Goal: Task Accomplishment & Management: Manage account settings

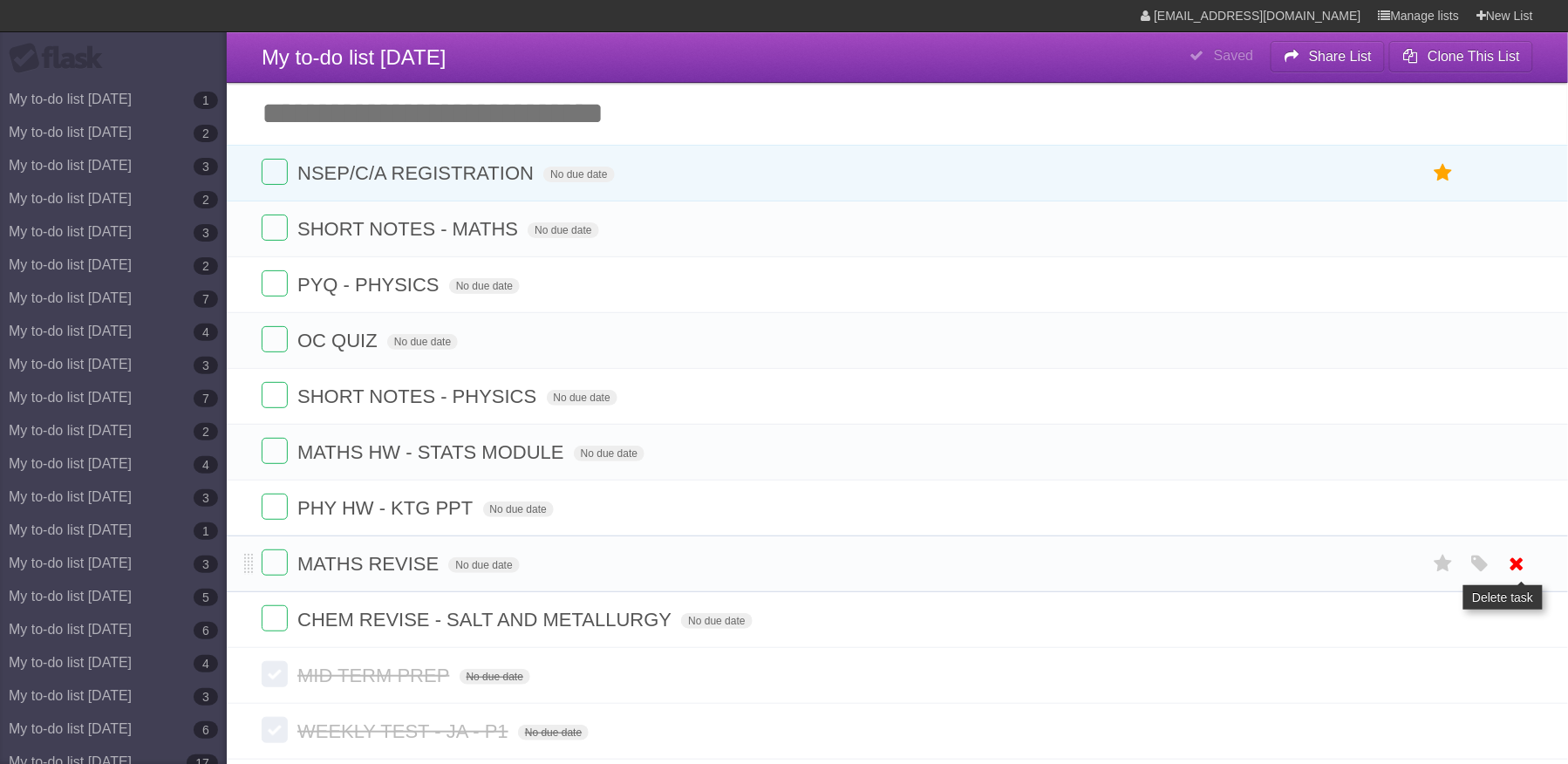
click at [1521, 579] on icon at bounding box center [1516, 564] width 24 height 29
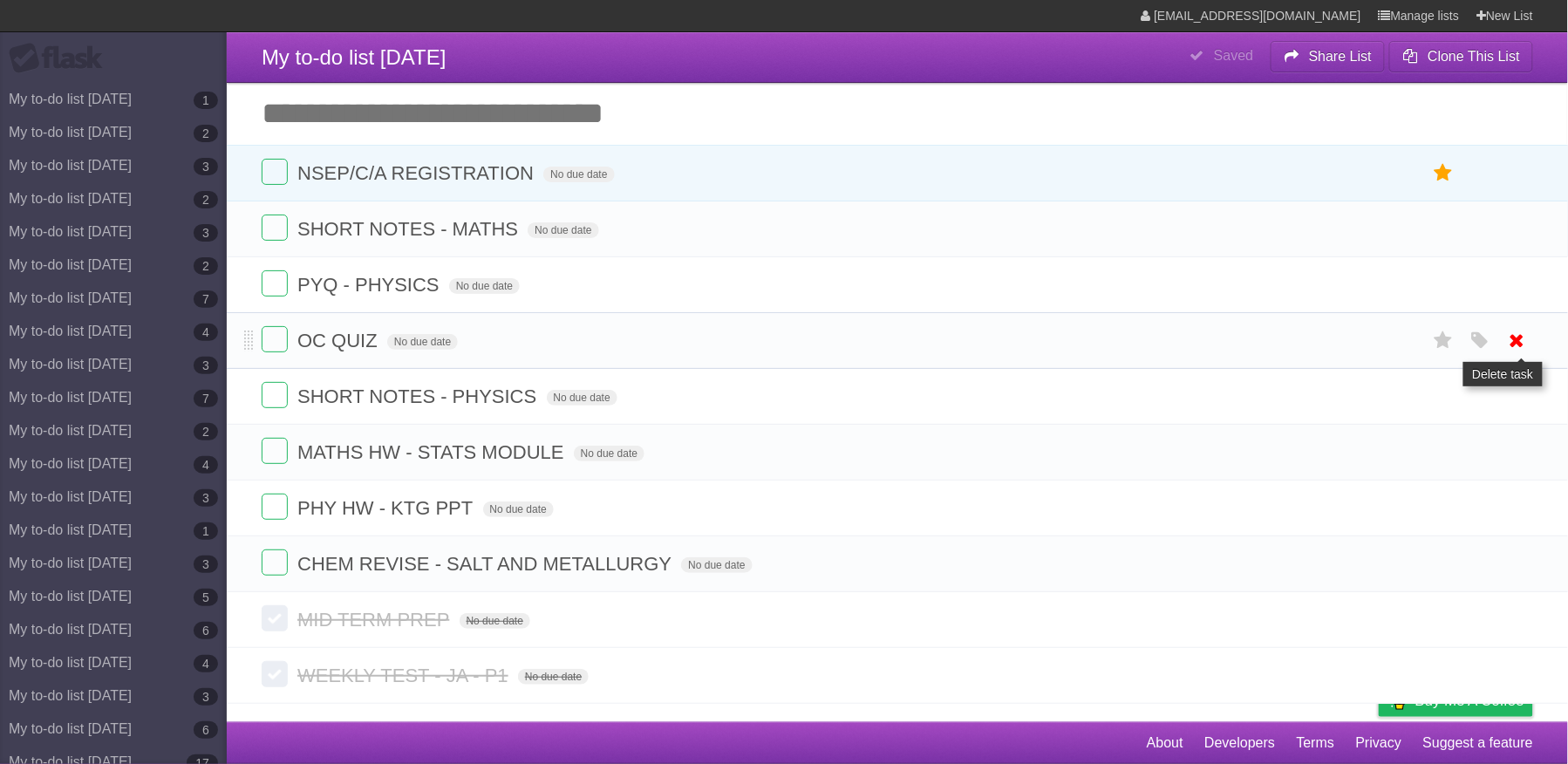
click at [1507, 344] on icon at bounding box center [1516, 340] width 24 height 29
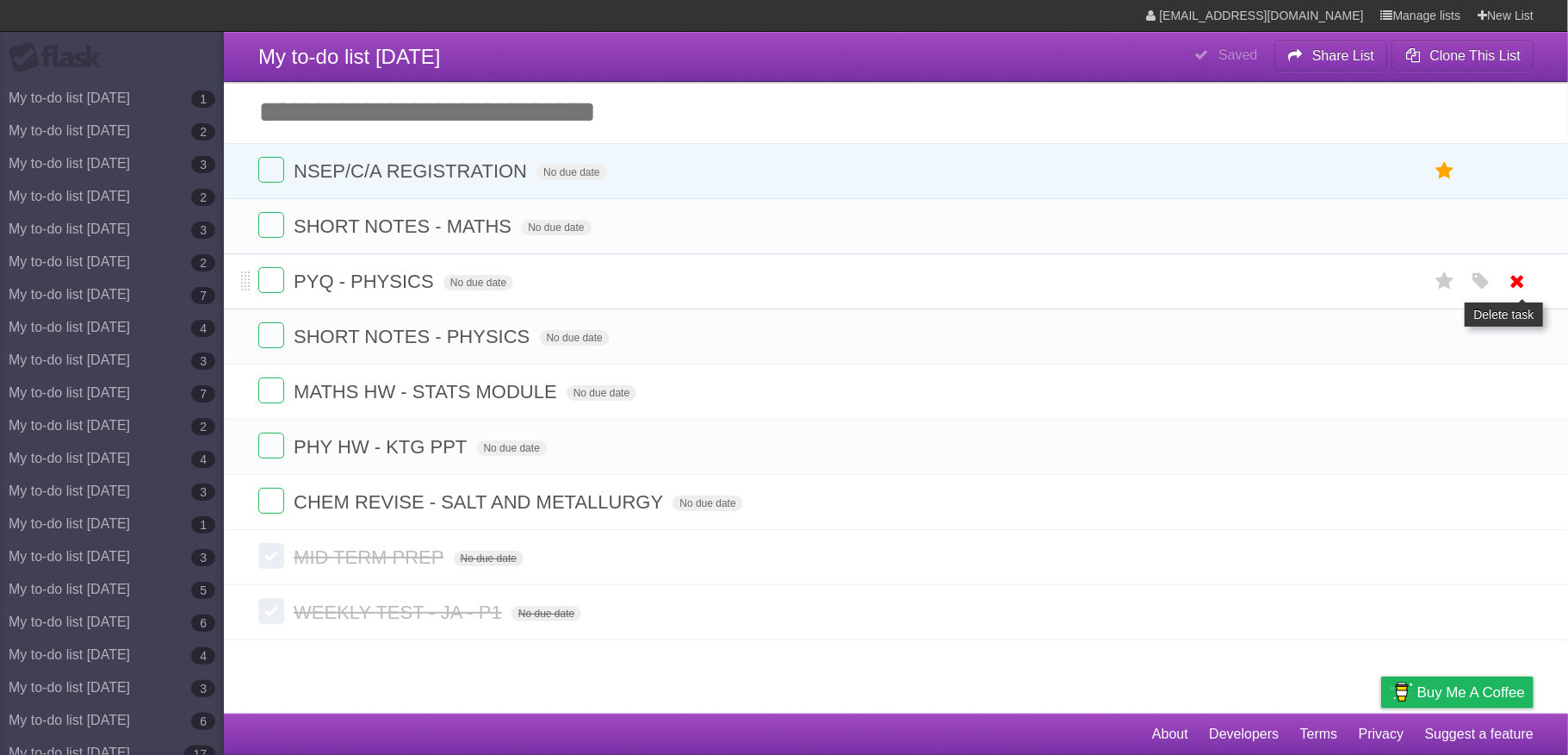
click at [1488, 284] on icon "button" at bounding box center [1481, 282] width 24 height 23
click at [1469, 271] on button "button" at bounding box center [1481, 282] width 24 height 23
click at [1514, 281] on icon at bounding box center [1518, 281] width 24 height 28
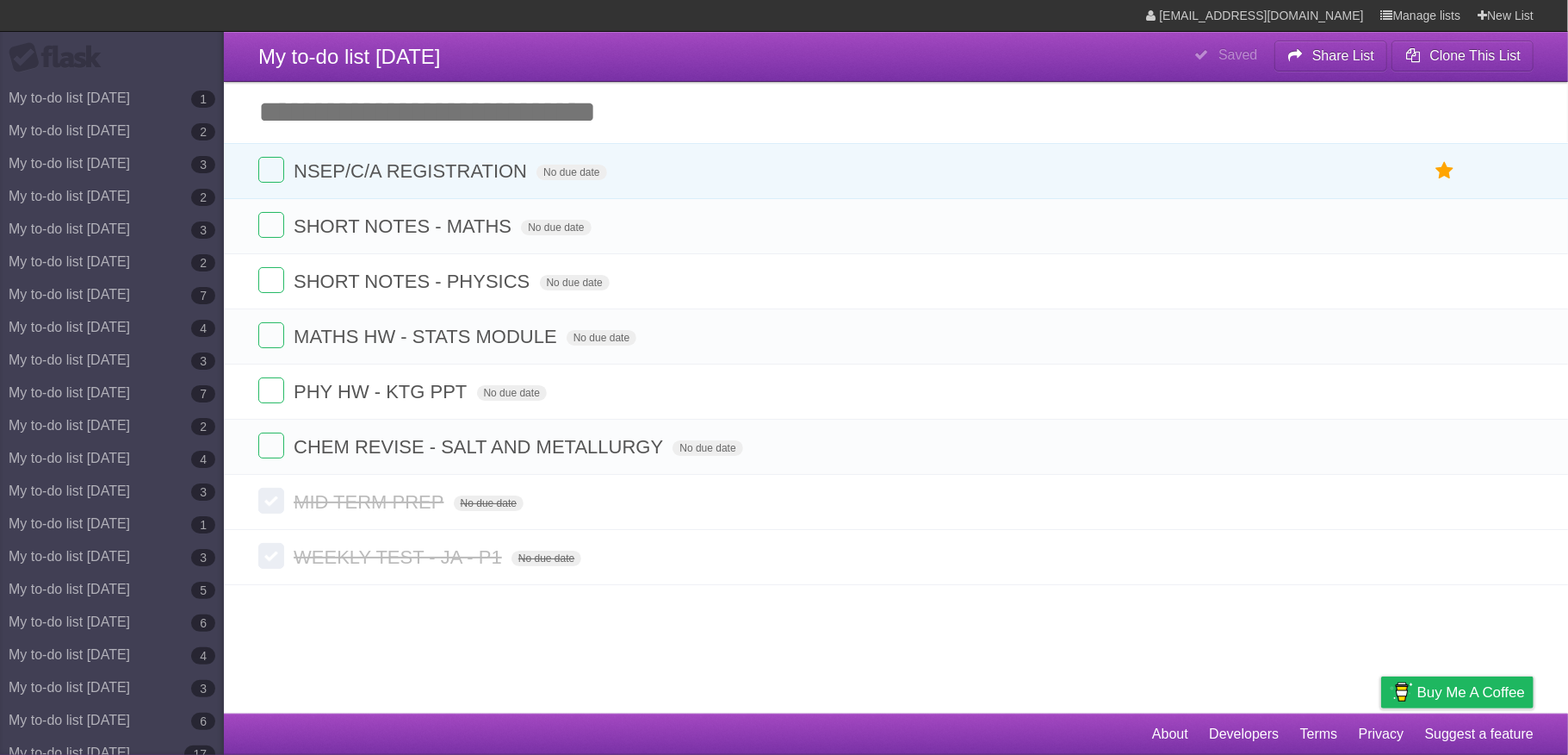
click at [876, 107] on input "Add another task" at bounding box center [896, 112] width 1344 height 61
type input "**********"
click input "*********" at bounding box center [0, 0] width 0 height 0
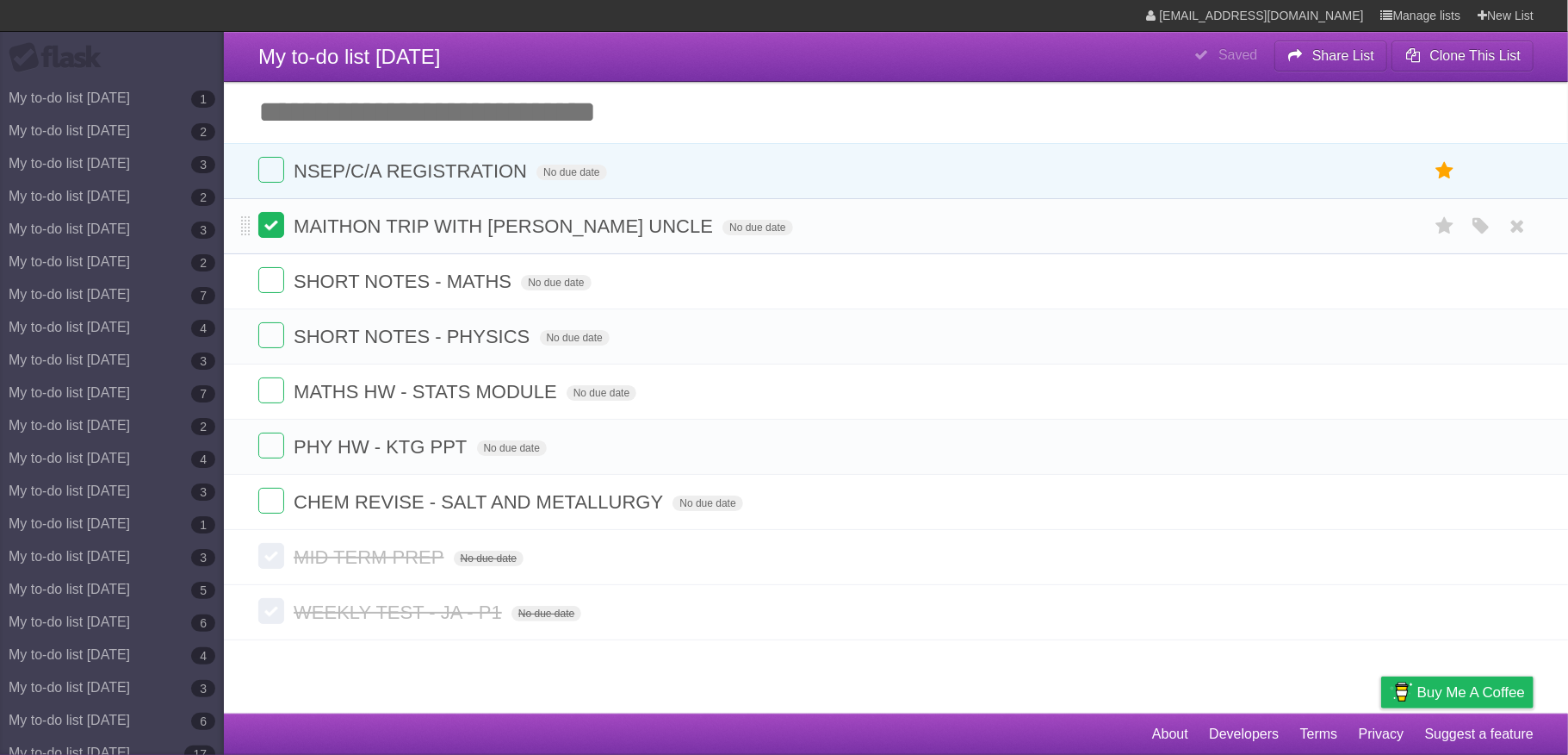
click at [267, 226] on label at bounding box center [271, 224] width 26 height 26
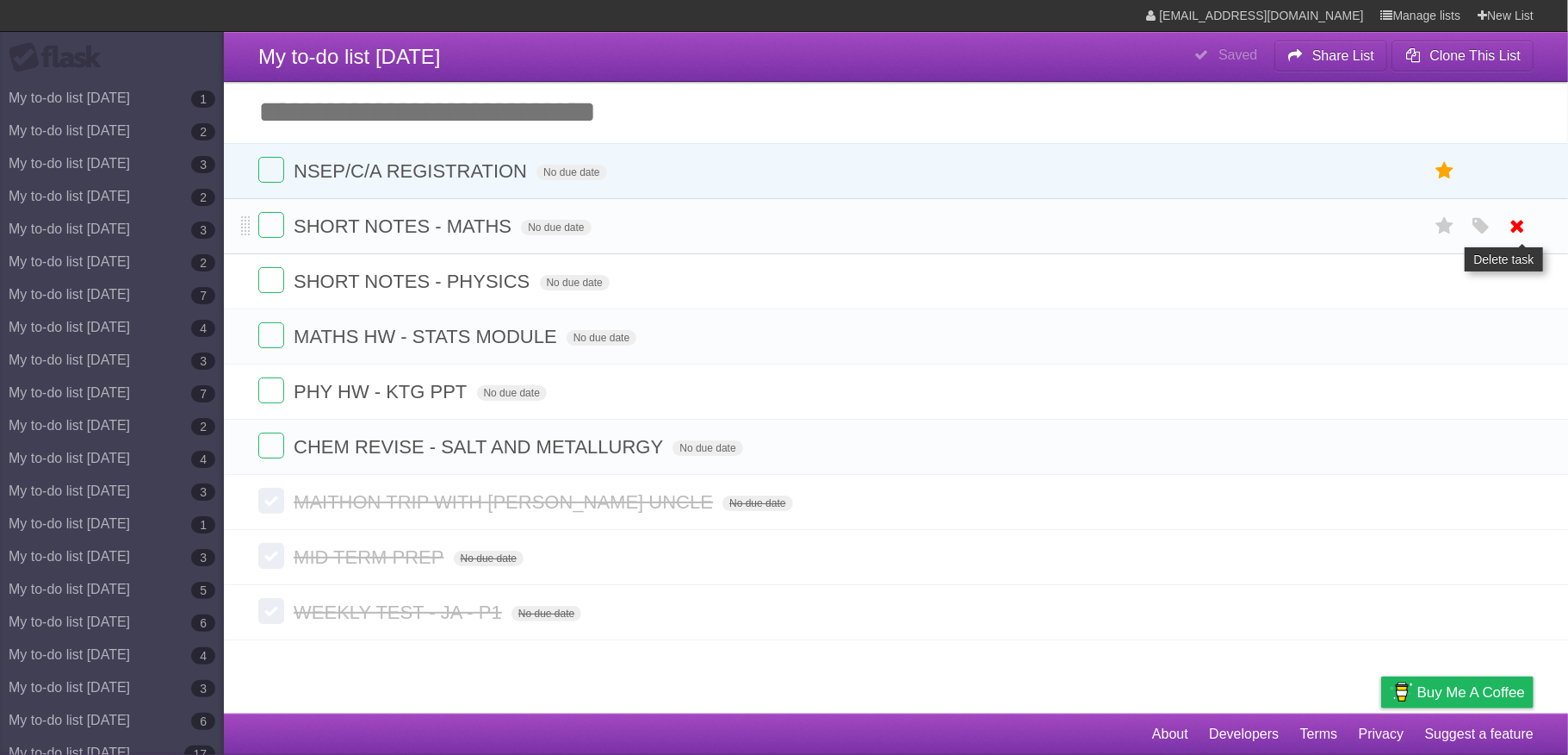
click at [1520, 224] on icon at bounding box center [1518, 226] width 24 height 28
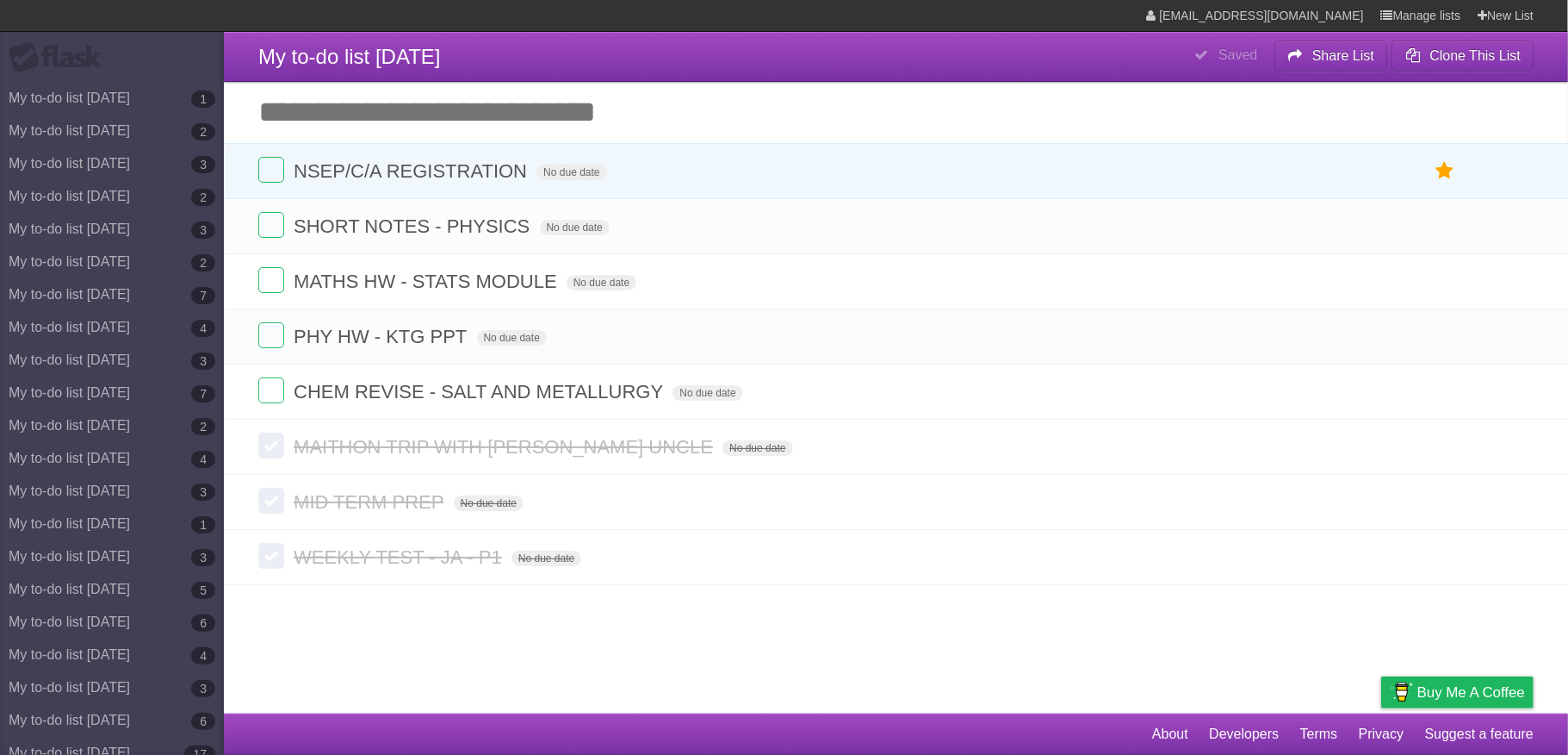
click at [1520, 224] on icon at bounding box center [1518, 226] width 24 height 28
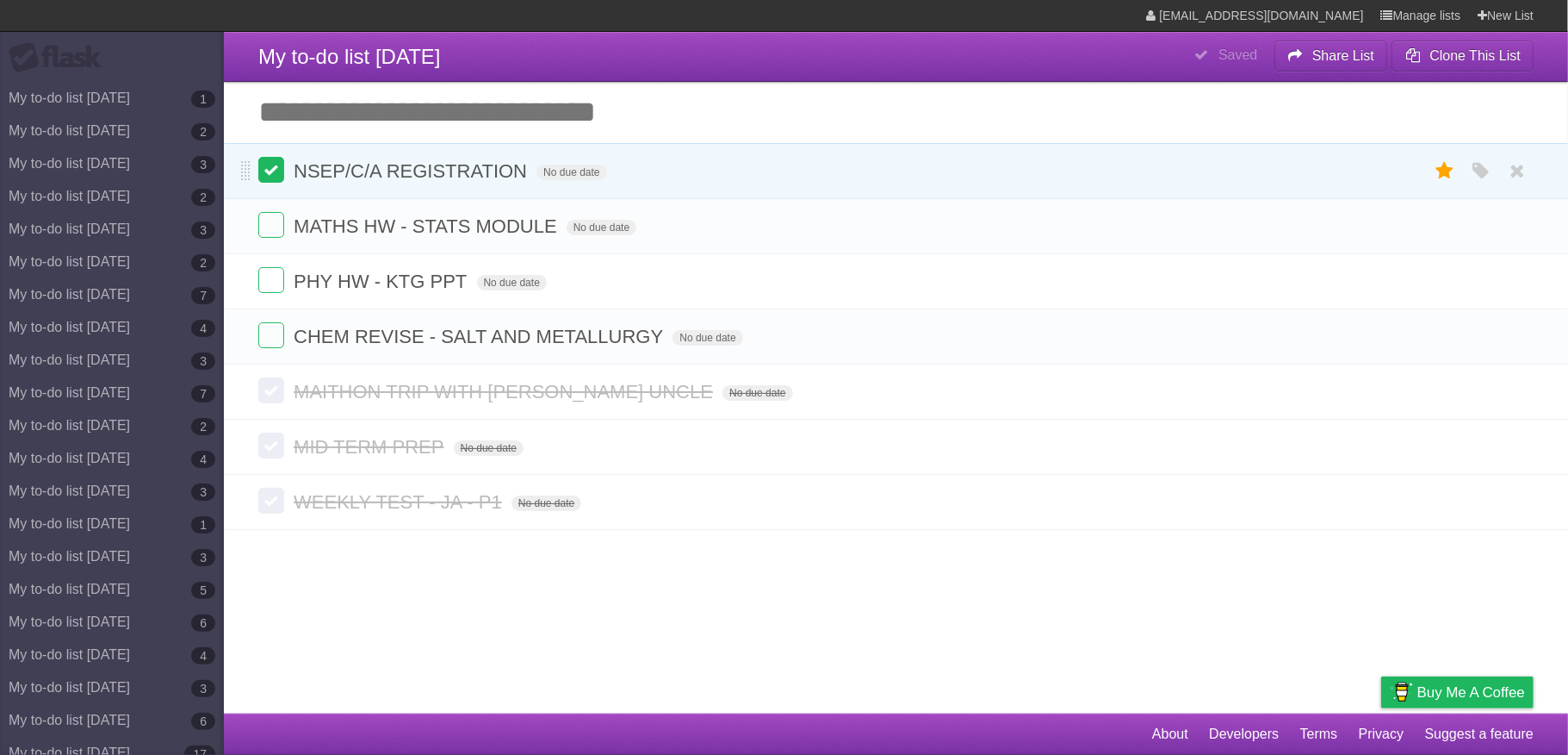
click at [279, 178] on label at bounding box center [271, 169] width 26 height 26
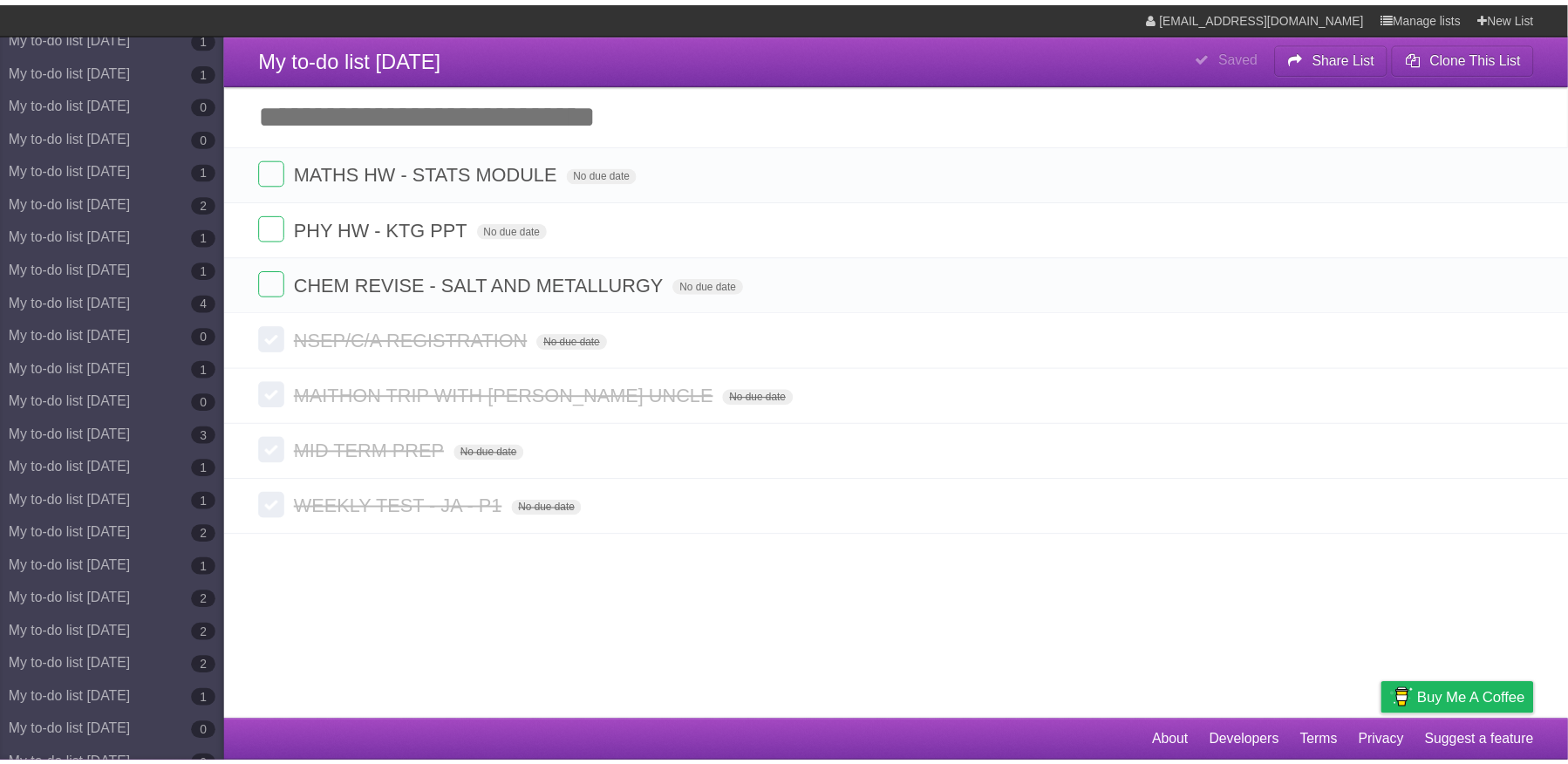
scroll to position [8288, 0]
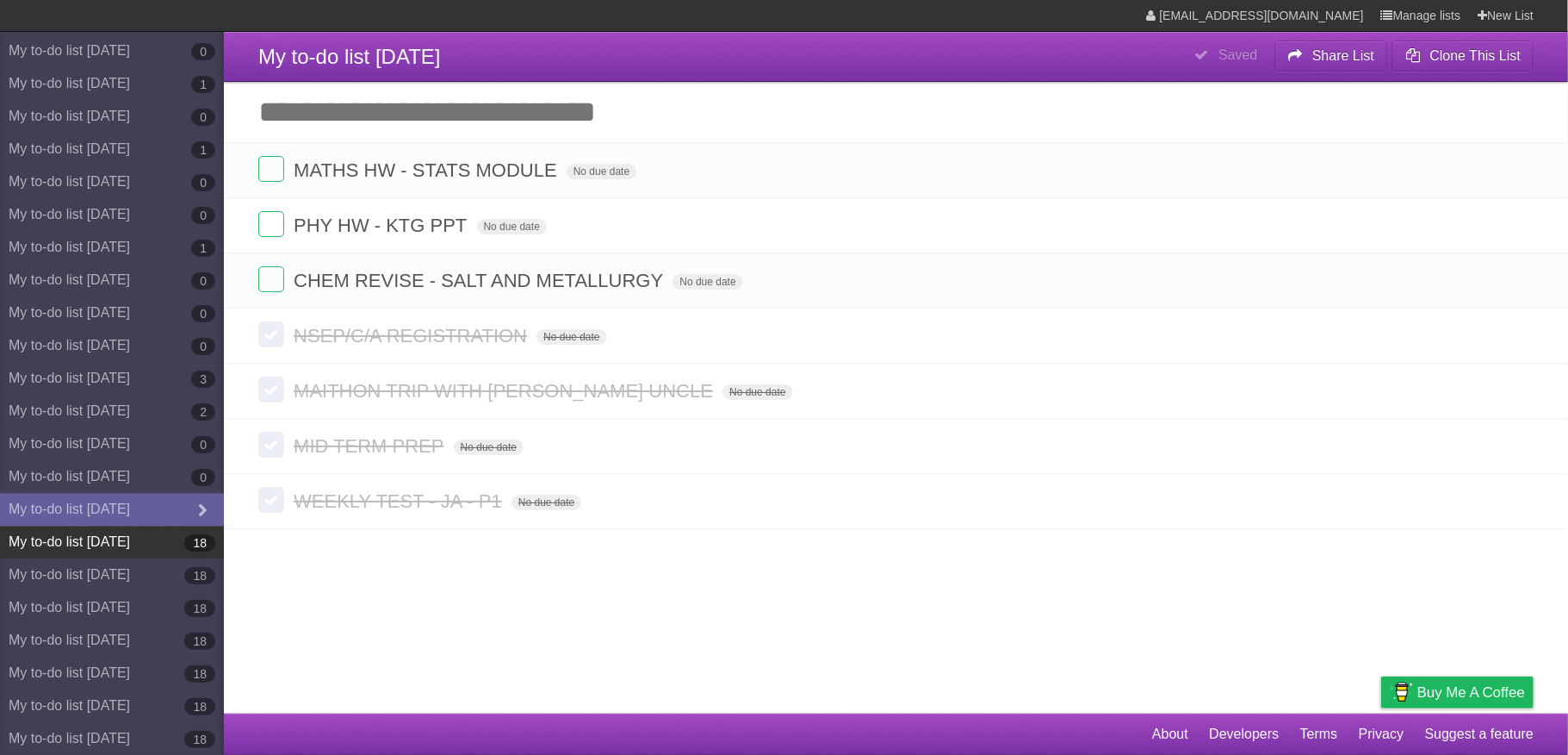
click at [124, 548] on link "My to-do list [DATE] 18" at bounding box center [112, 542] width 224 height 32
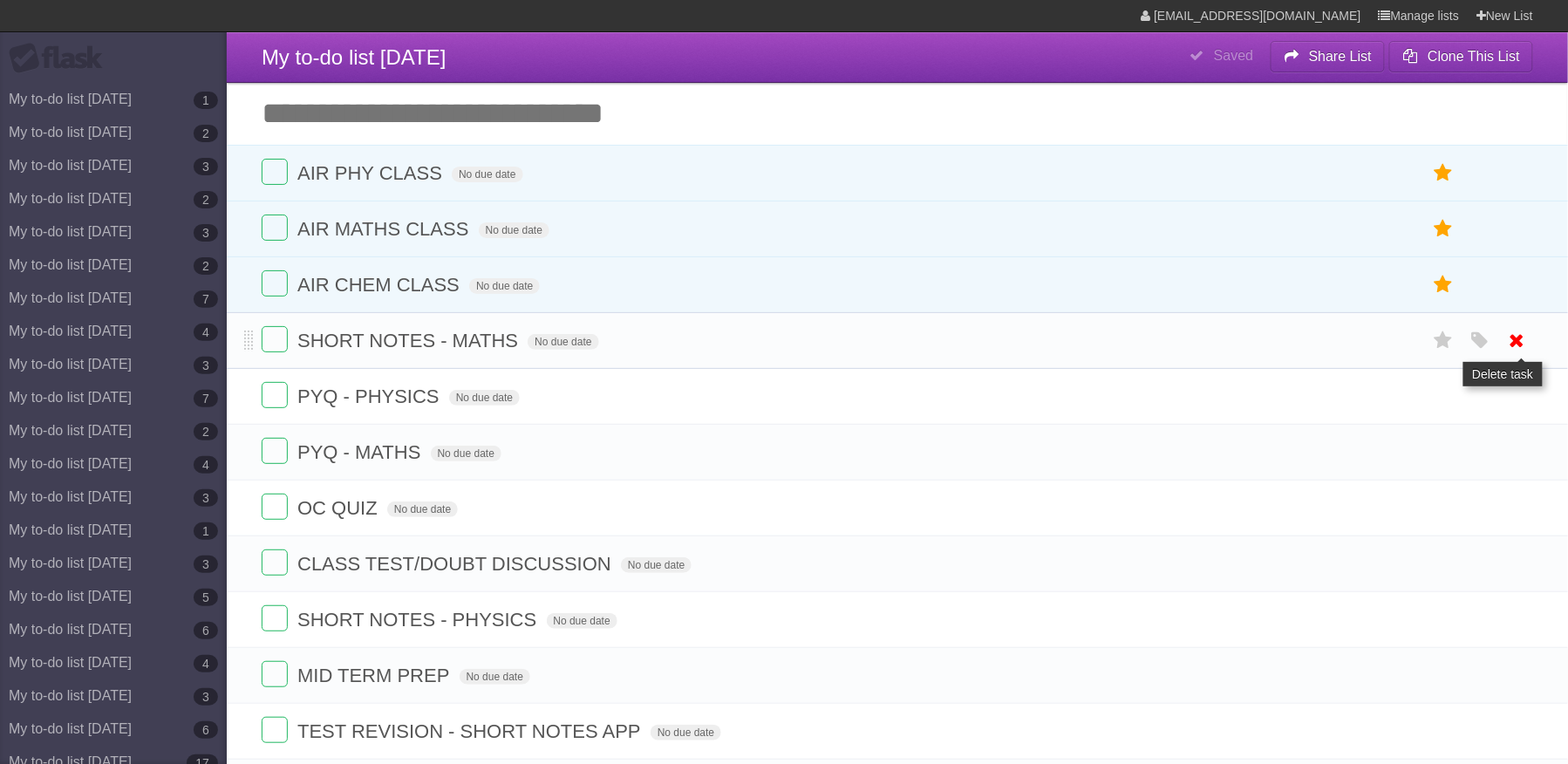
click at [1514, 340] on icon at bounding box center [1516, 340] width 24 height 29
click at [1502, 398] on link at bounding box center [1517, 396] width 33 height 29
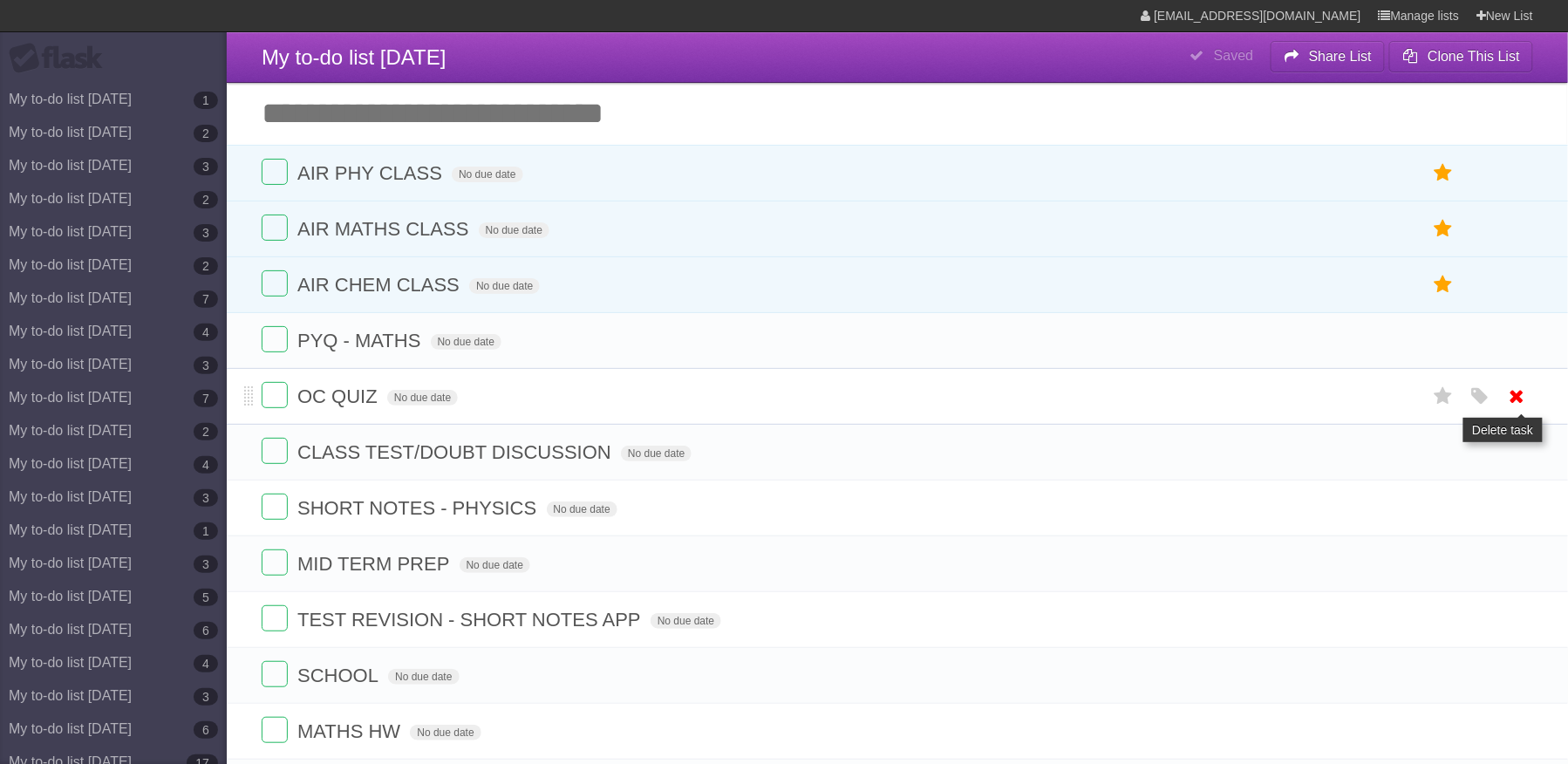
click at [1508, 402] on icon at bounding box center [1516, 396] width 24 height 29
click at [1508, 355] on icon at bounding box center [1516, 340] width 24 height 29
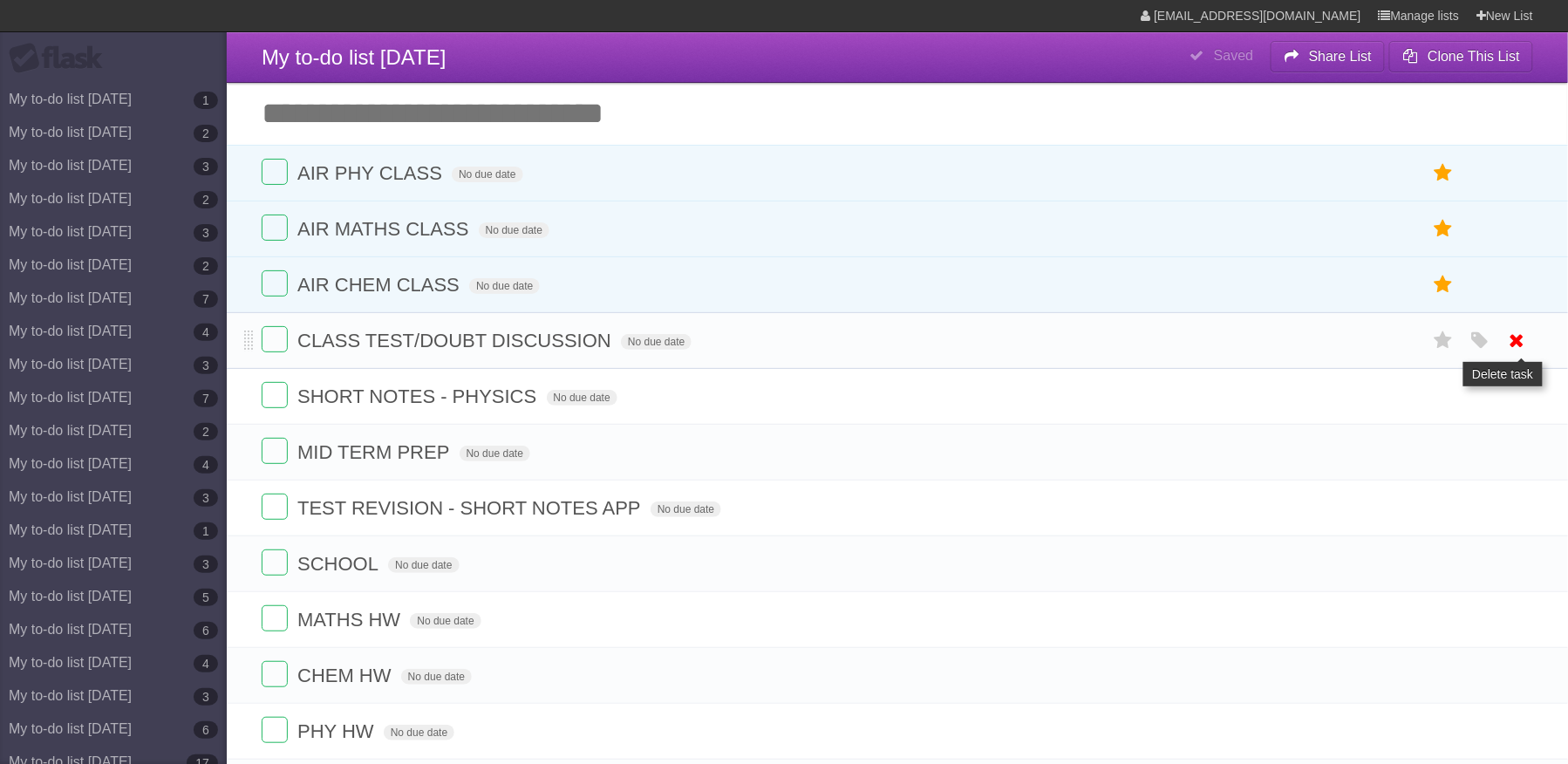
click at [1511, 355] on icon at bounding box center [1516, 340] width 24 height 29
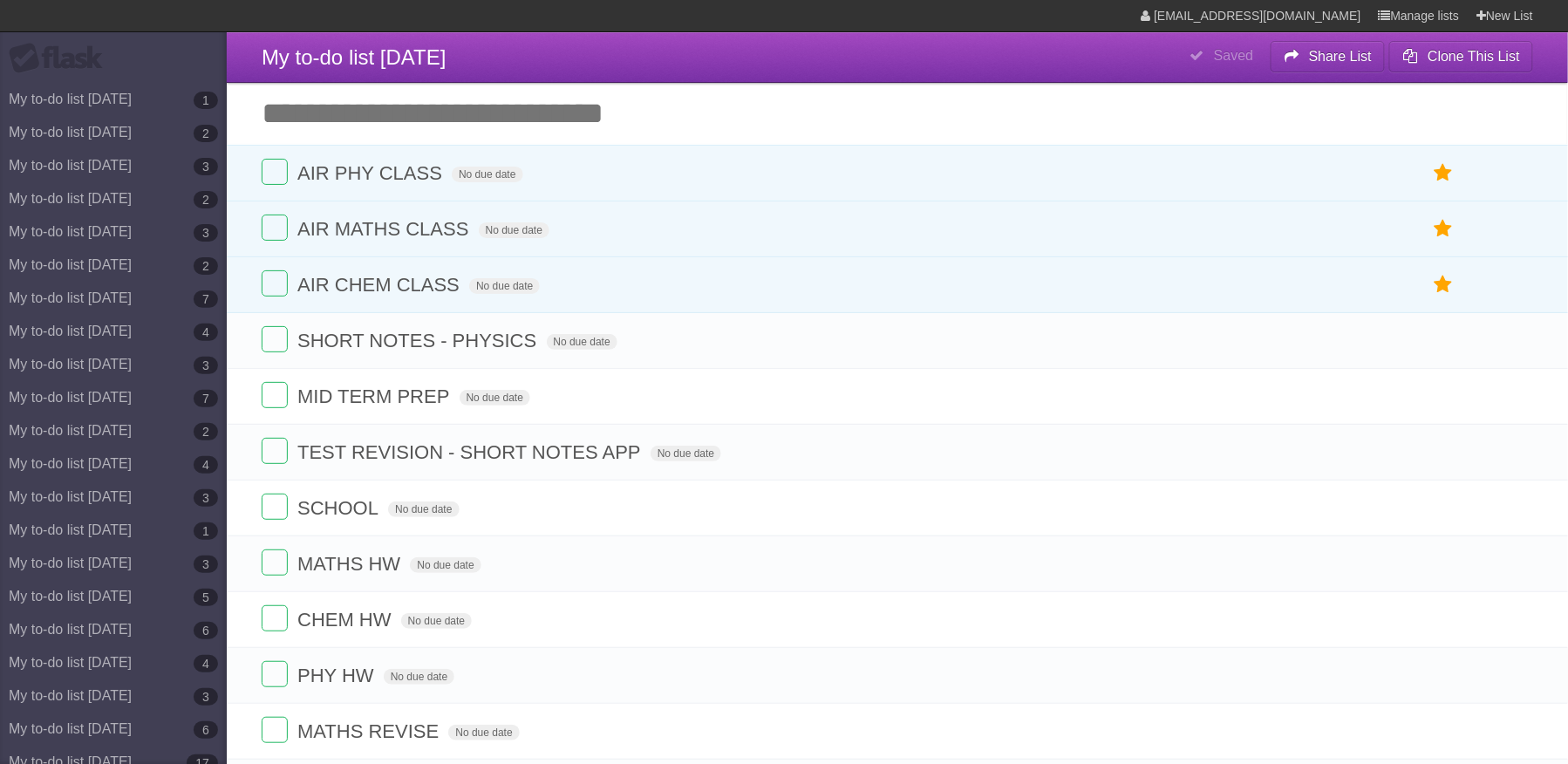
click at [1511, 355] on icon at bounding box center [1516, 340] width 24 height 29
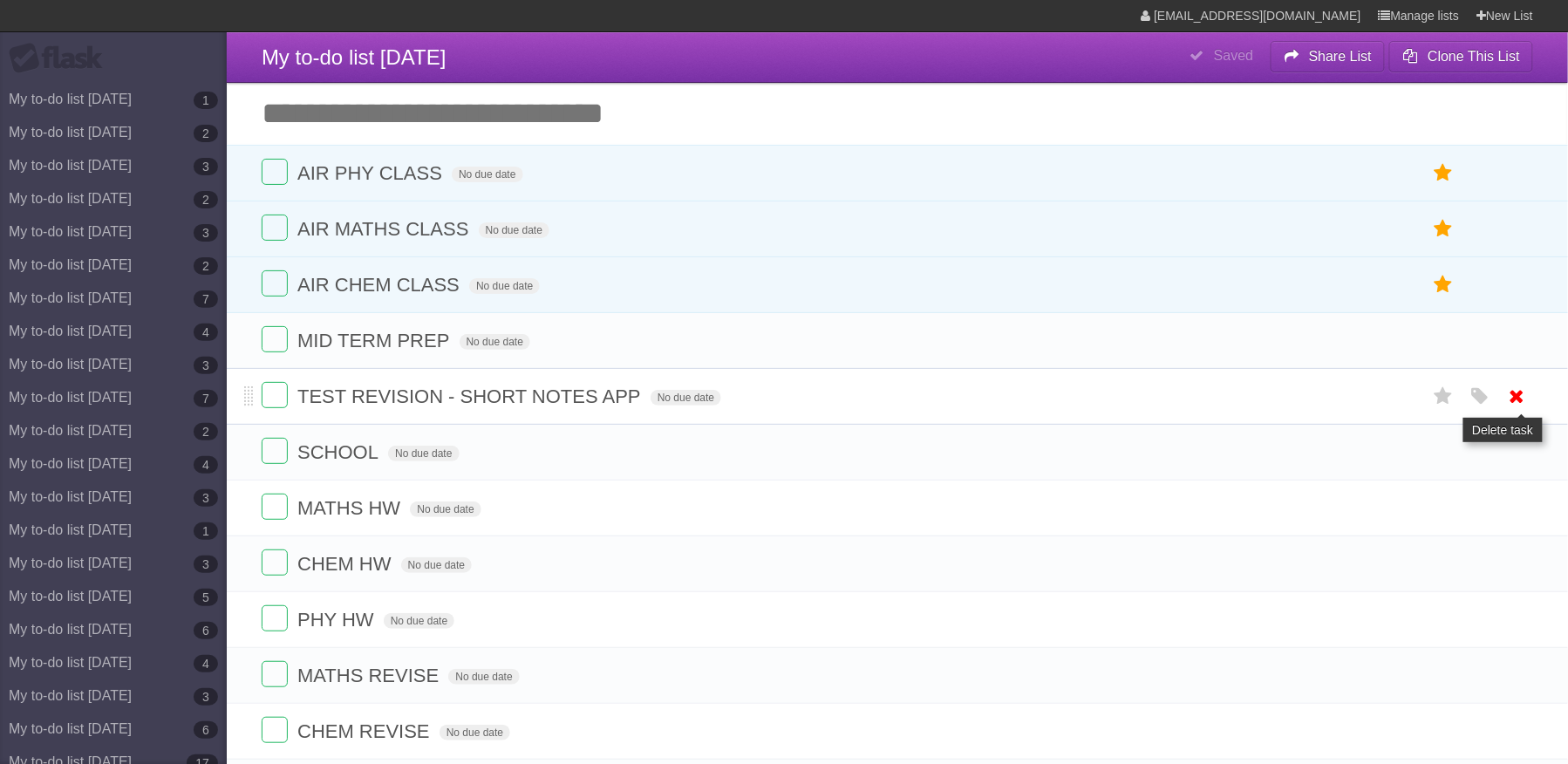
click at [1518, 410] on icon at bounding box center [1516, 396] width 24 height 29
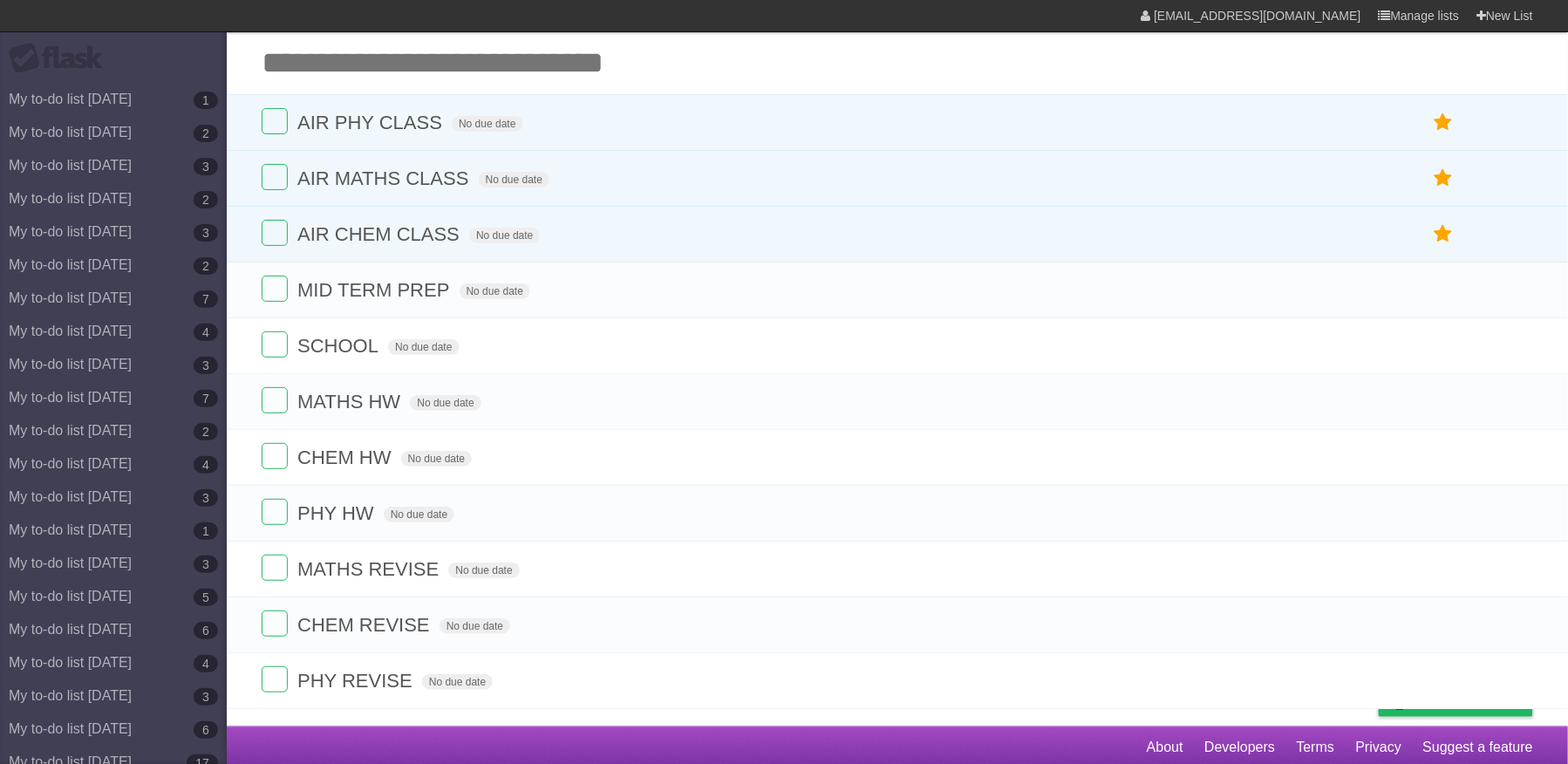
scroll to position [75, 0]
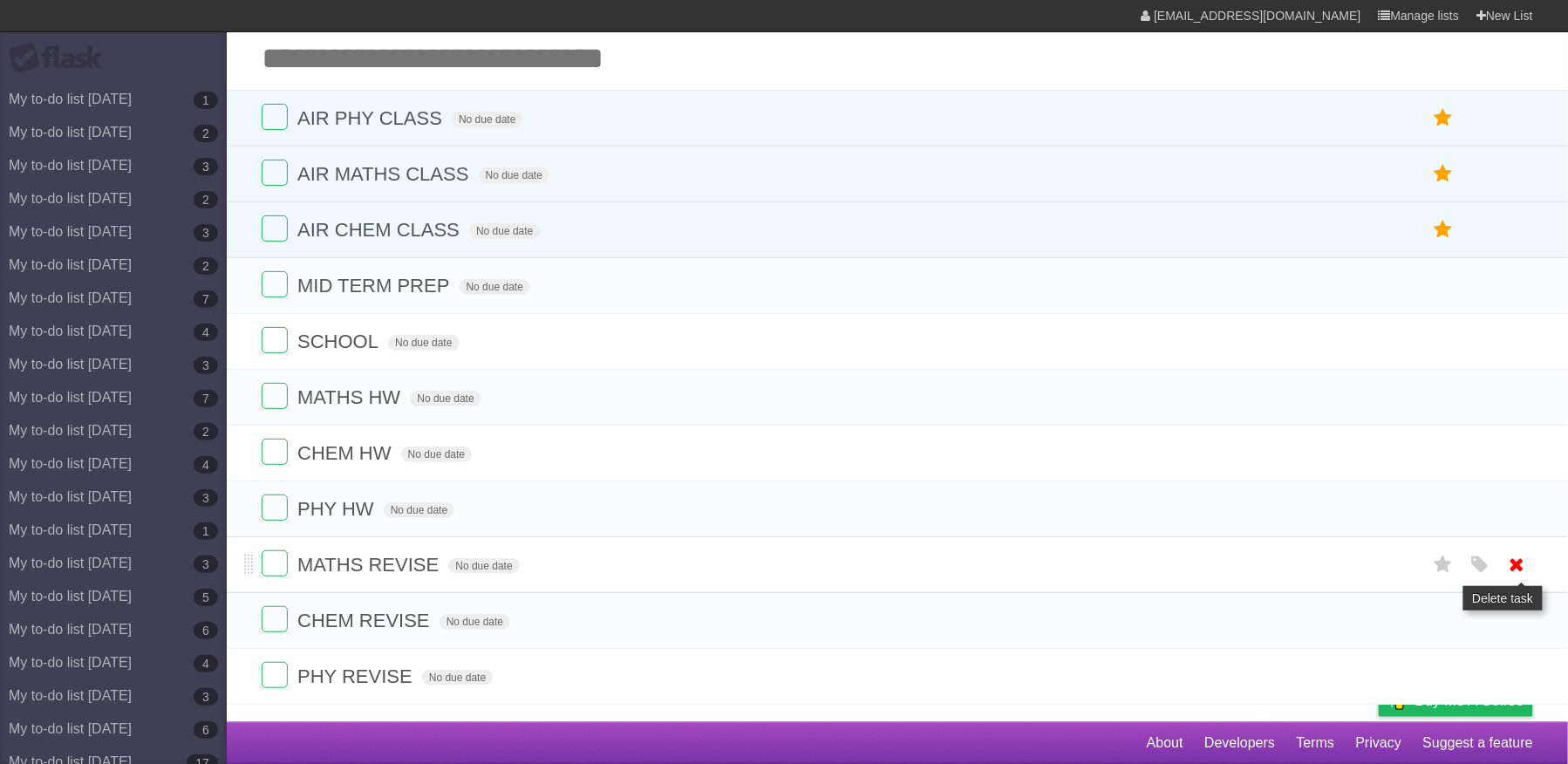
click at [1513, 558] on icon at bounding box center [1516, 565] width 24 height 29
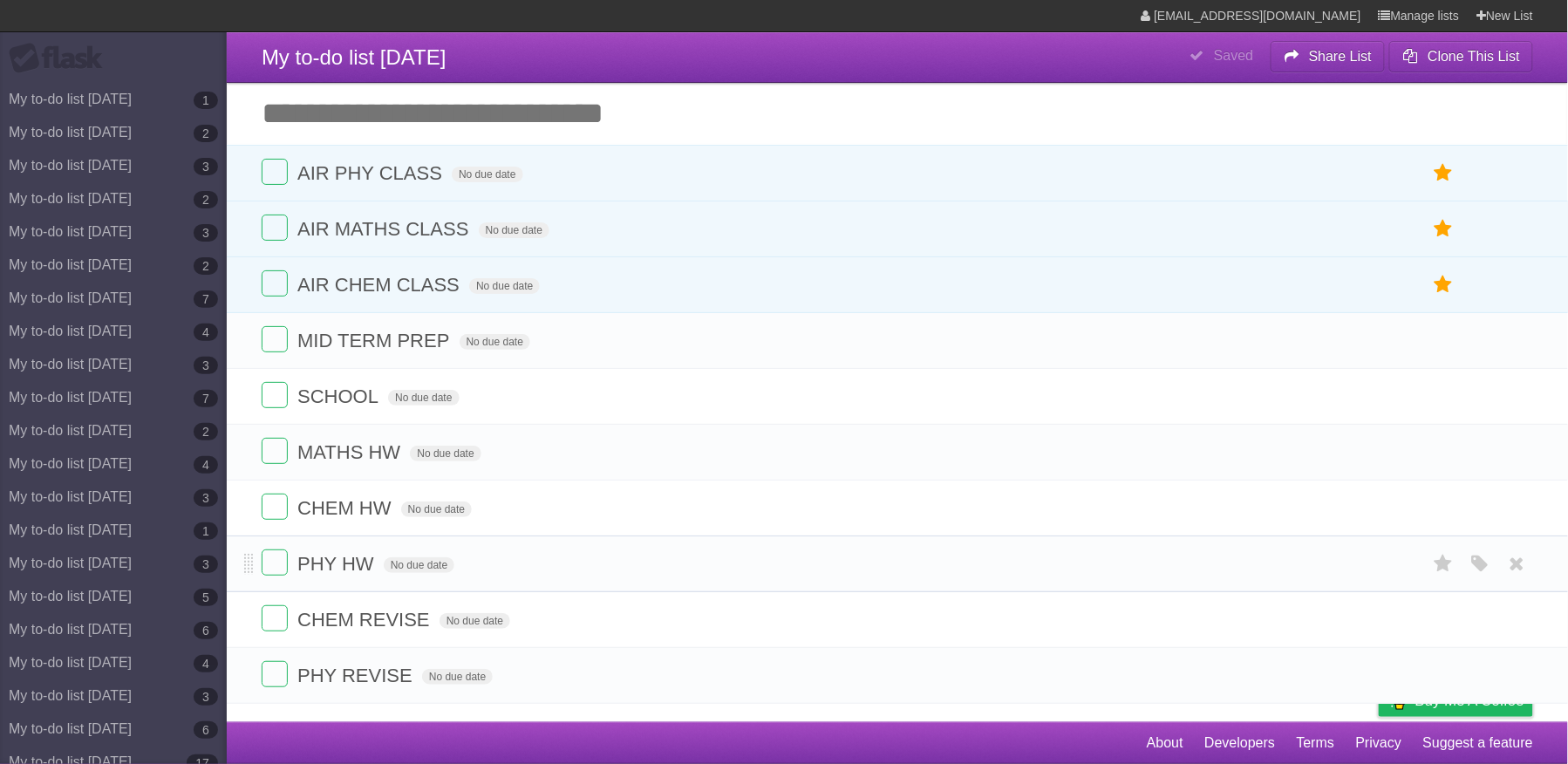
scroll to position [18, 0]
click at [1511, 615] on icon at bounding box center [1516, 620] width 24 height 29
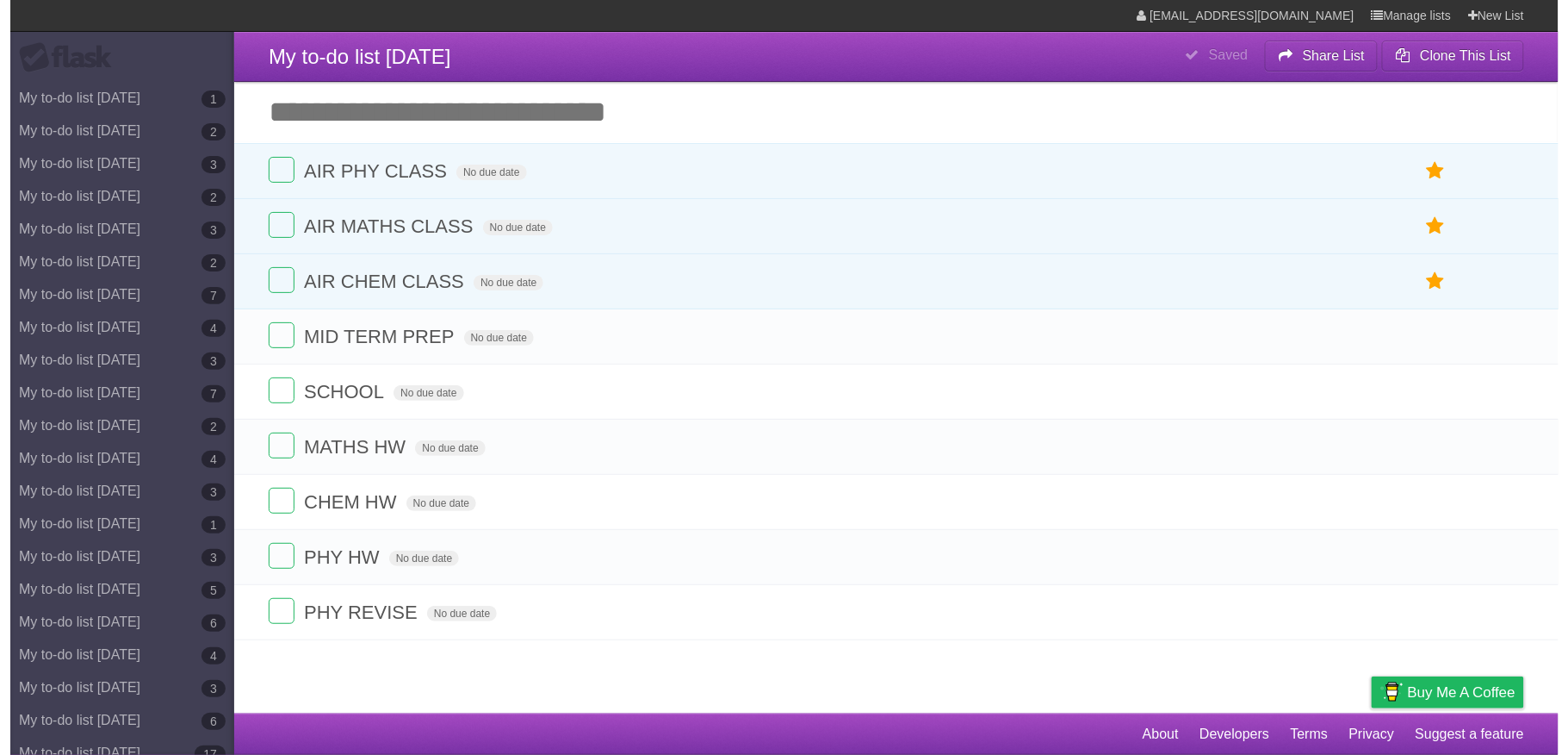
scroll to position [0, 0]
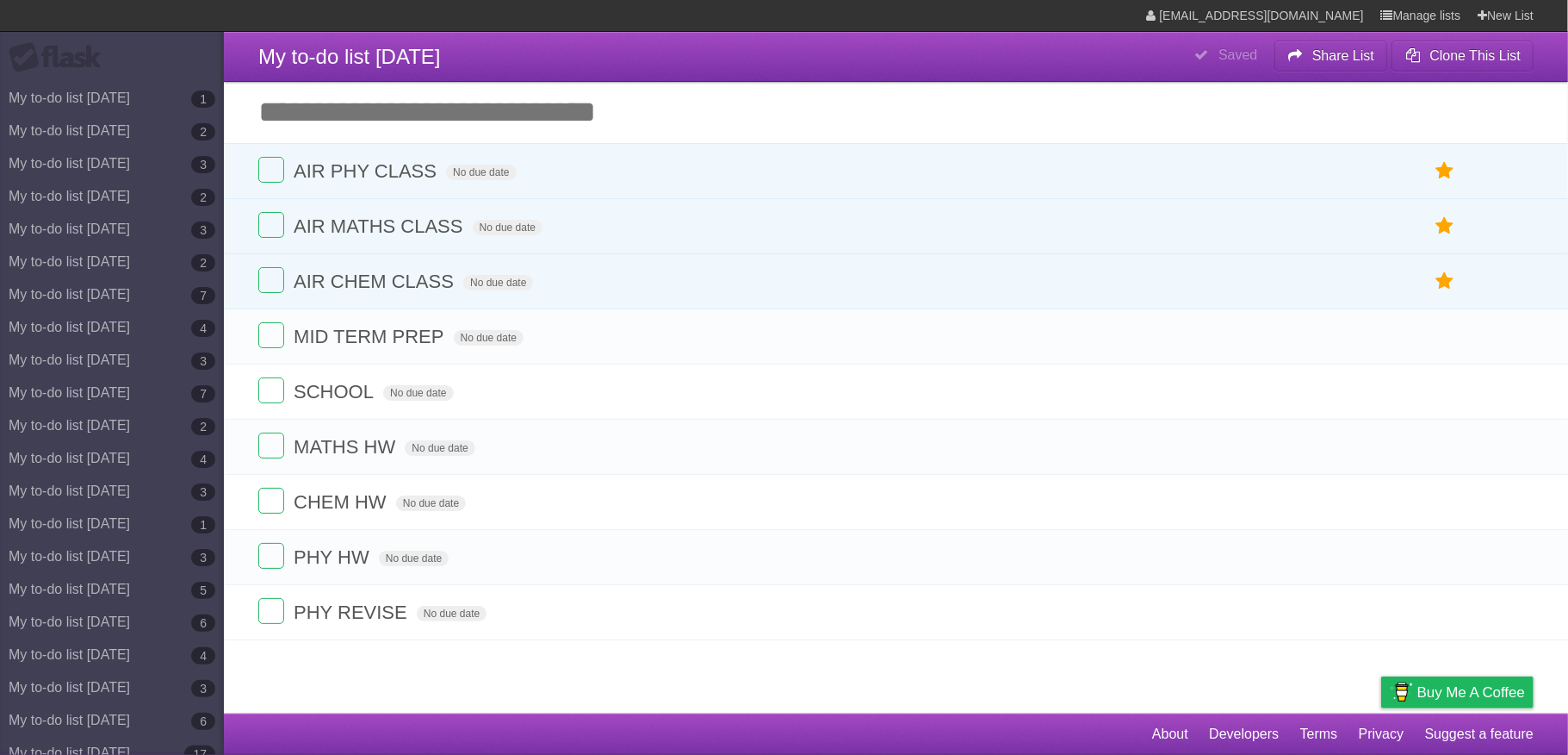
click at [1493, 664] on article "**********" at bounding box center [784, 356] width 1568 height 713
click at [1507, 619] on icon at bounding box center [1518, 613] width 24 height 28
click at [364, 568] on span "PHY HW" at bounding box center [333, 557] width 80 height 22
type input "**********"
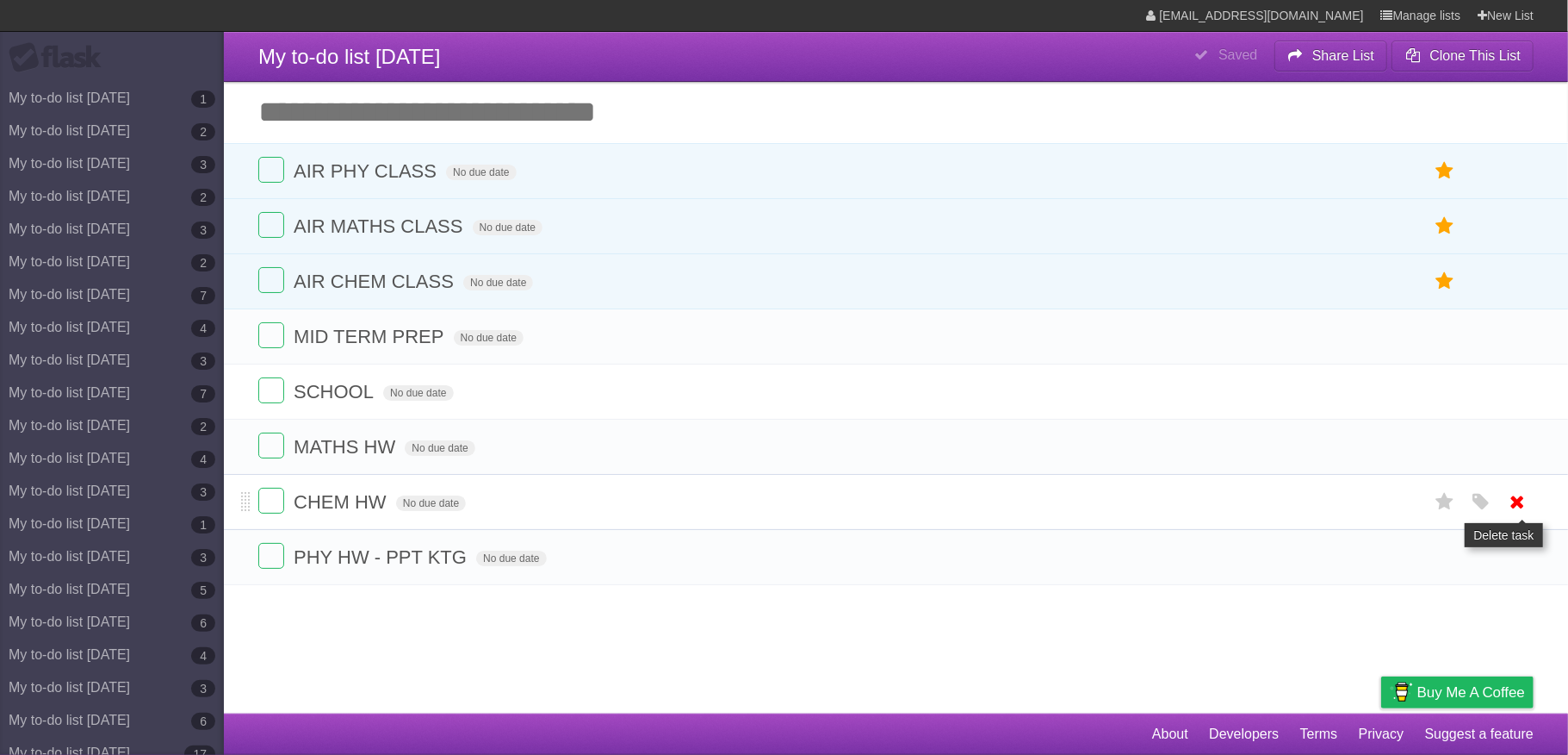
click at [1514, 508] on icon at bounding box center [1518, 502] width 24 height 28
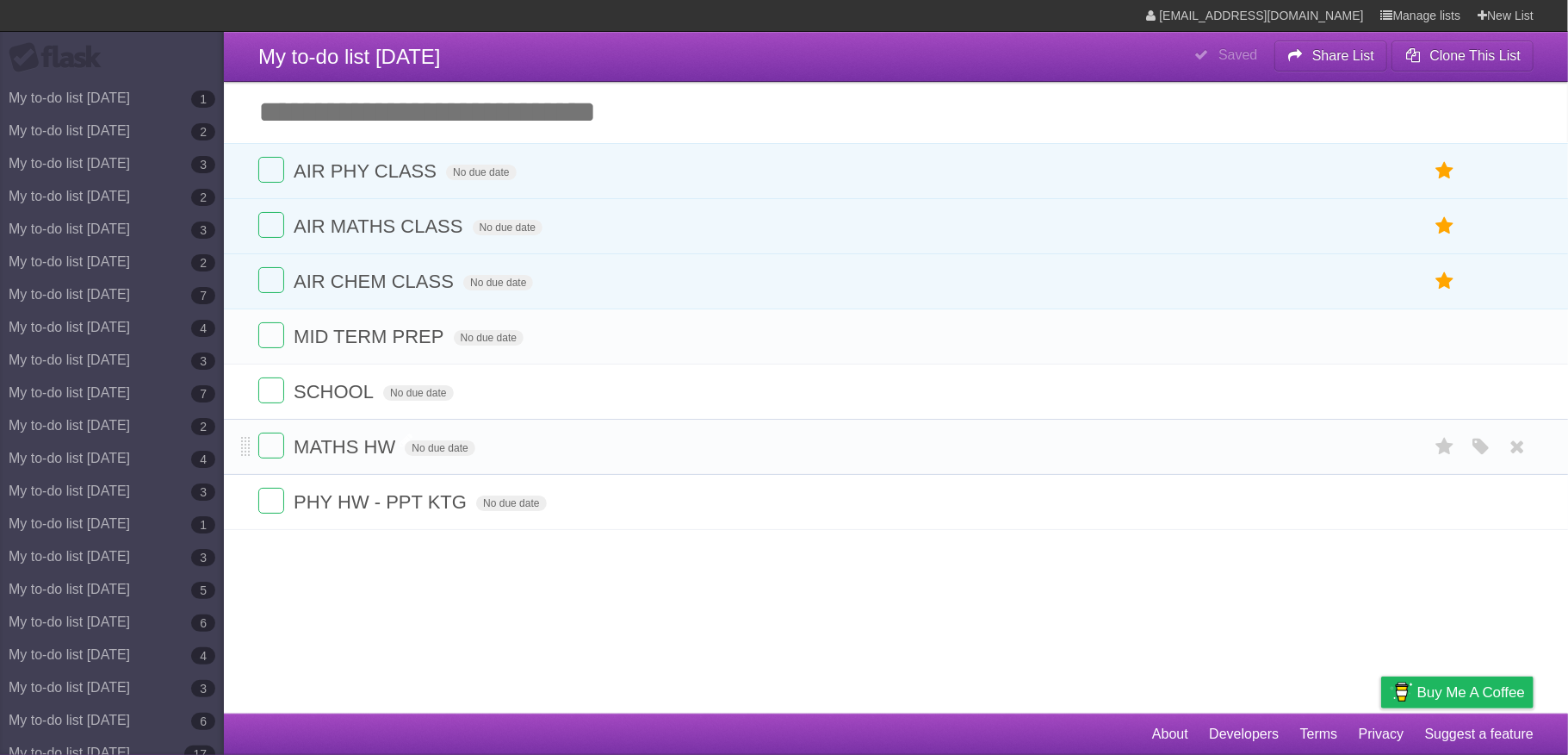
click at [389, 456] on span "MATHS HW" at bounding box center [346, 446] width 106 height 22
type input "**********"
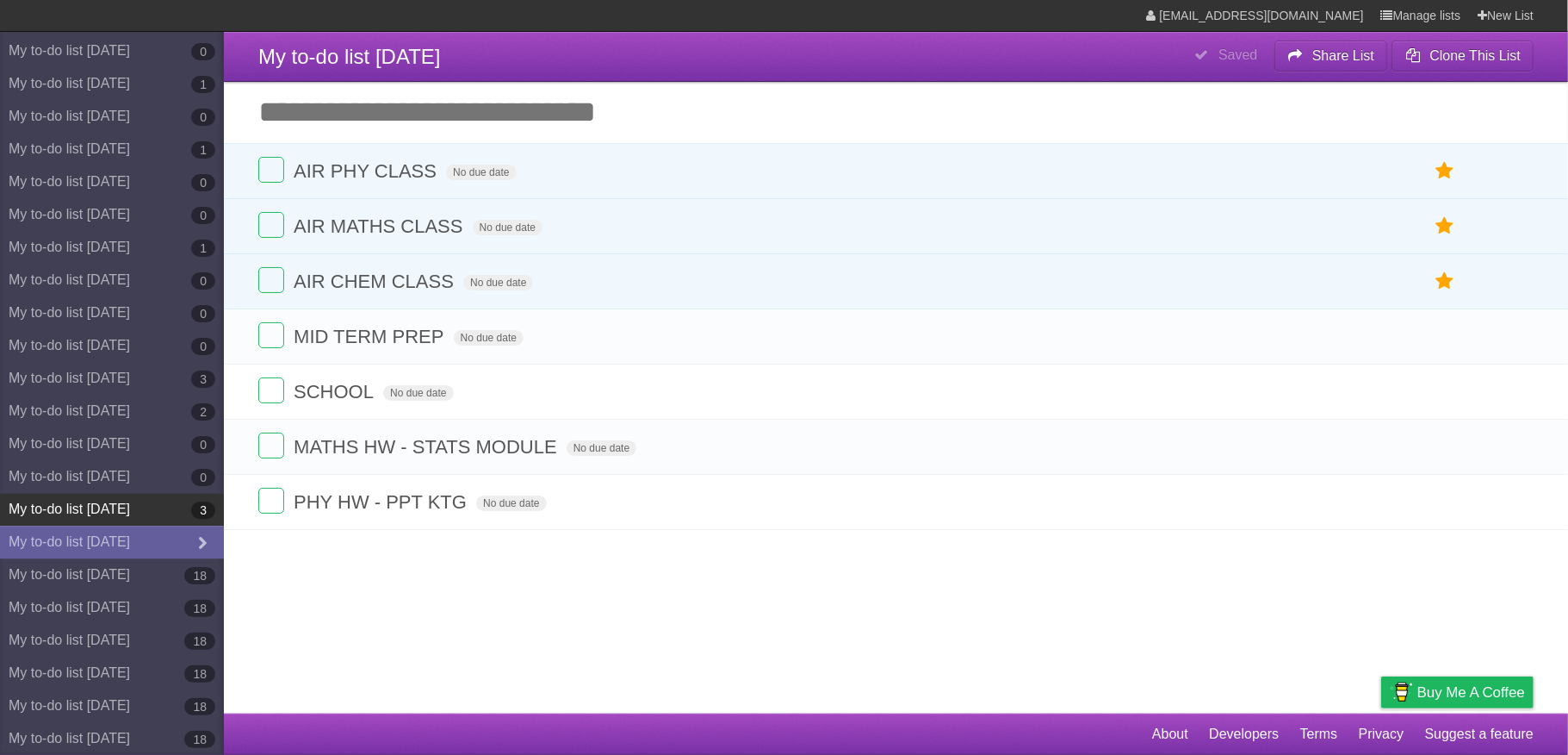
click at [162, 500] on link "My to-do list [DATE] 3" at bounding box center [112, 509] width 224 height 32
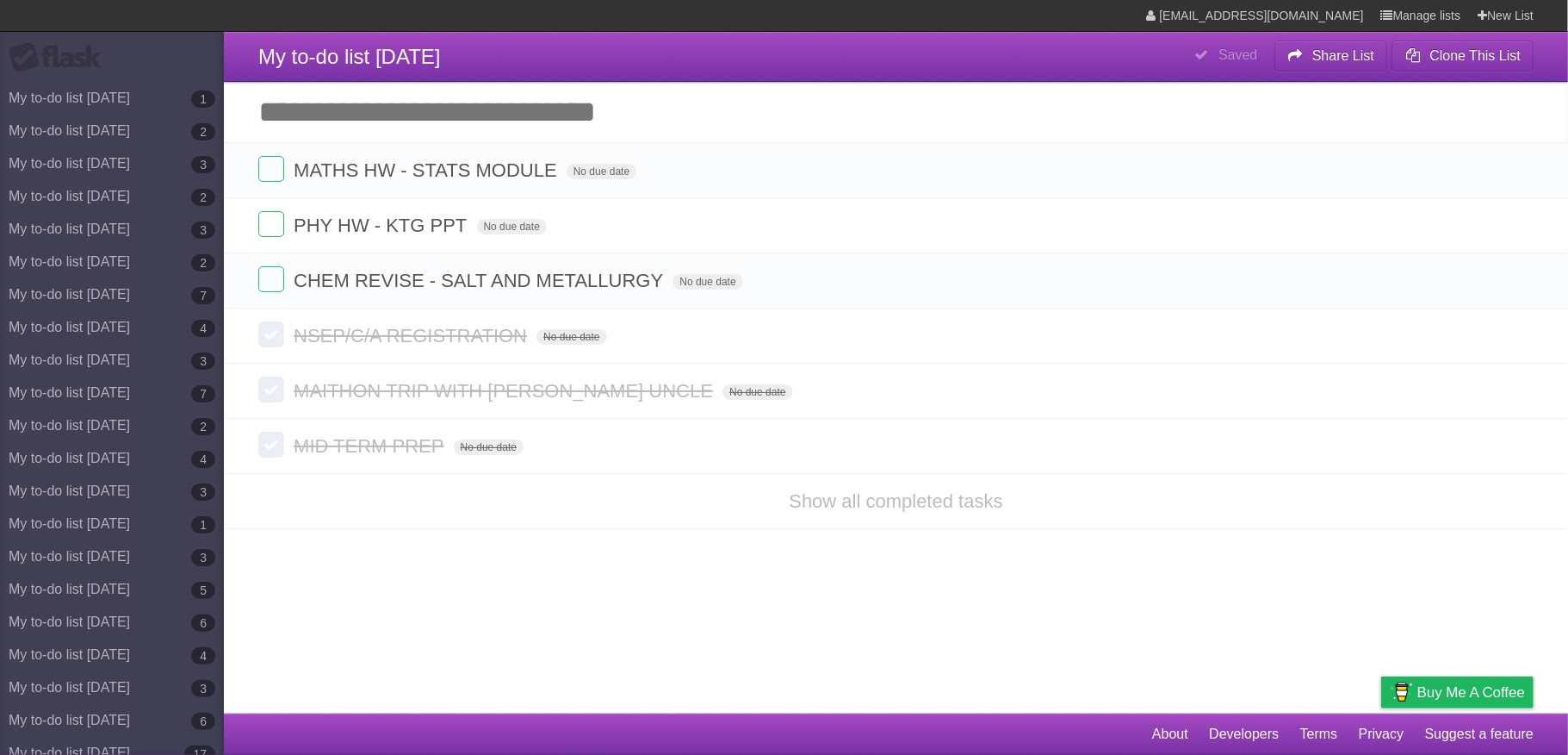
drag, startPoint x: 676, startPoint y: 362, endPoint x: 636, endPoint y: 107, distance: 258.1
click at [636, 107] on input "Add another task" at bounding box center [896, 112] width 1344 height 61
click at [372, 290] on span "CHEM REVISE - SALT AND METALLURGY" at bounding box center [480, 280] width 374 height 22
click at [556, 293] on input "**********" at bounding box center [450, 282] width 314 height 23
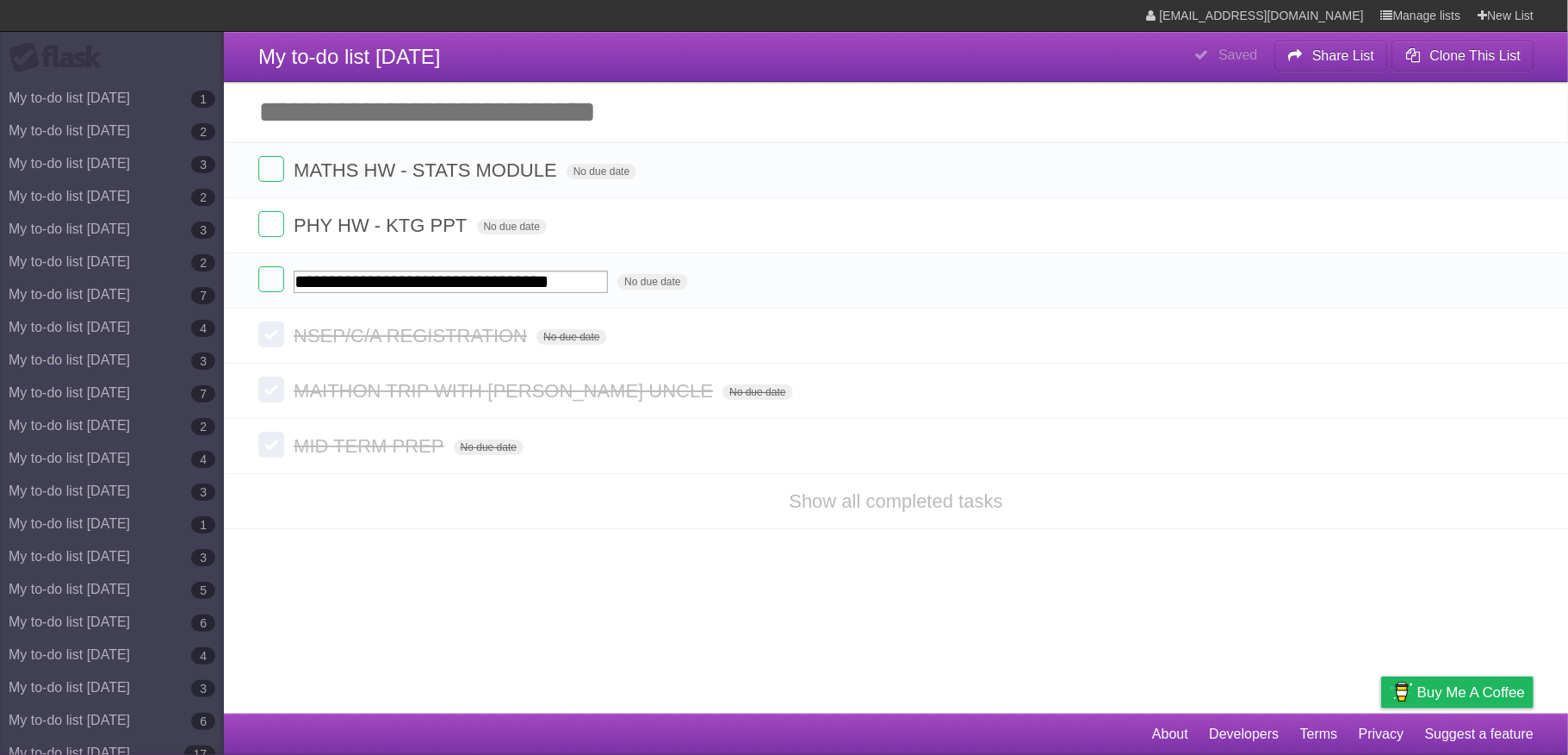
click at [424, 124] on input "Add another task" at bounding box center [896, 112] width 1344 height 61
click at [453, 171] on span "MATHS HW - STATS MODULE" at bounding box center [427, 170] width 268 height 22
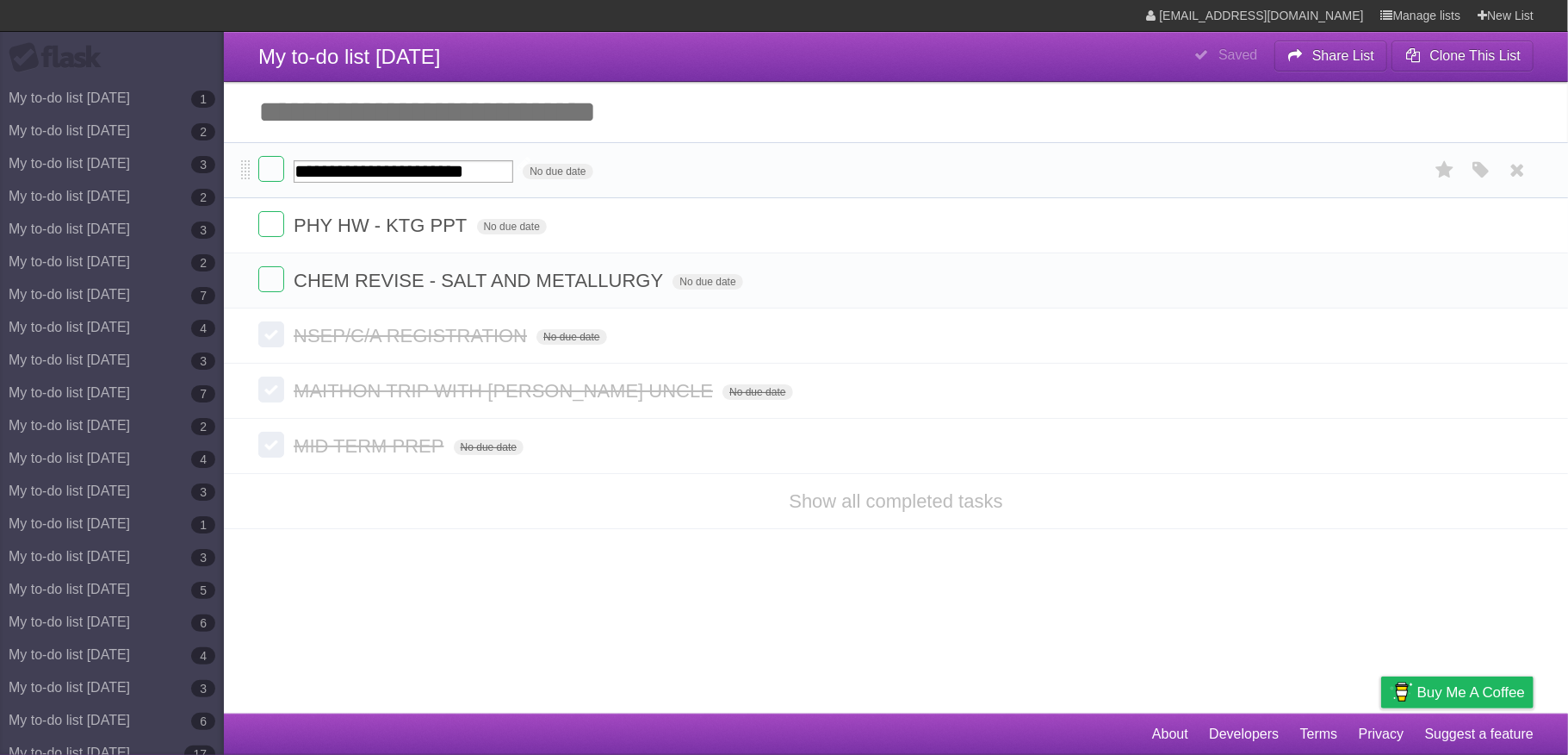
type input "**********"
click at [265, 174] on label at bounding box center [271, 168] width 26 height 26
